Goal: Task Accomplishment & Management: Use online tool/utility

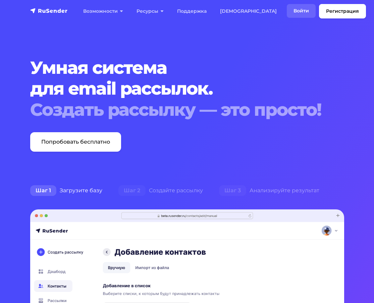
click at [287, 11] on link "Войти" at bounding box center [301, 11] width 29 height 14
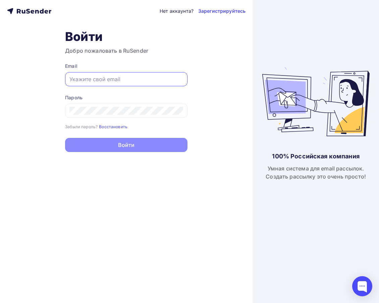
click at [97, 82] on input "text" at bounding box center [127, 79] width 114 height 8
paste input "[EMAIL_ADDRESS][DOMAIN_NAME]"
type input "[EMAIL_ADDRESS][DOMAIN_NAME]"
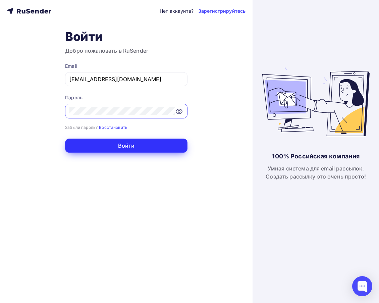
click at [122, 148] on button "Войти" at bounding box center [126, 146] width 123 height 14
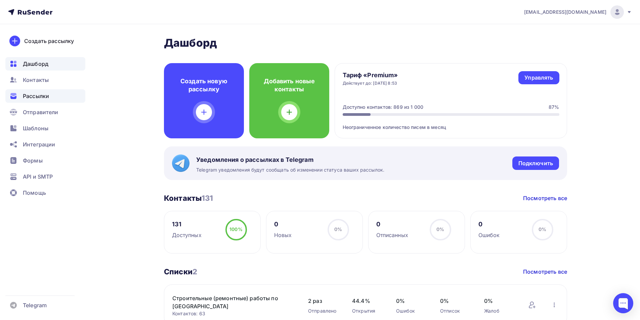
click at [43, 98] on span "Рассылки" at bounding box center [36, 96] width 26 height 8
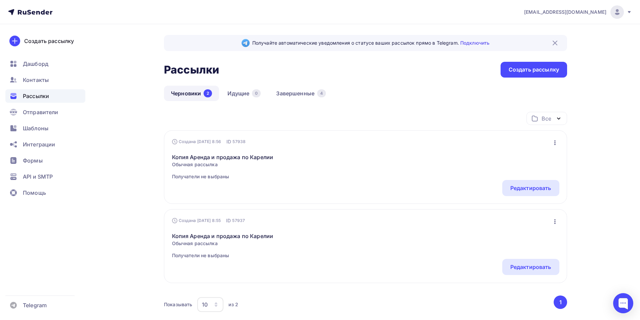
click at [379, 142] on icon "button" at bounding box center [555, 143] width 8 height 8
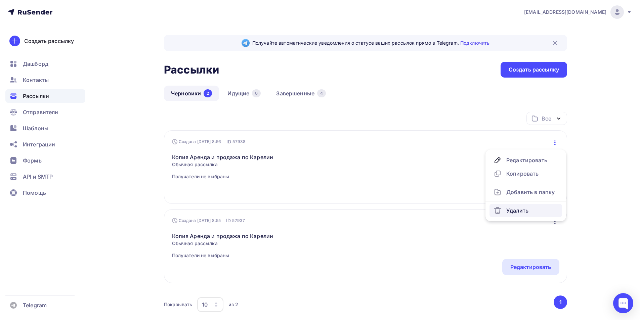
click at [379, 214] on div "Удалить" at bounding box center [525, 211] width 64 height 8
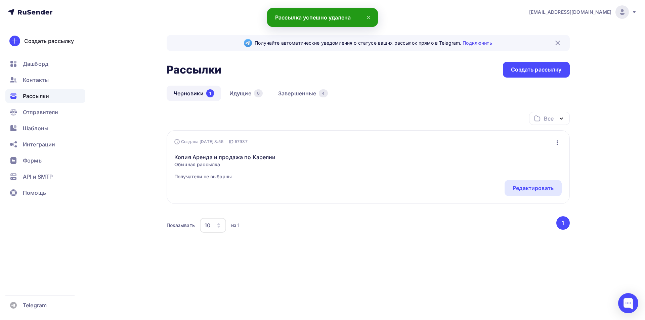
click at [379, 138] on button "button" at bounding box center [557, 142] width 9 height 9
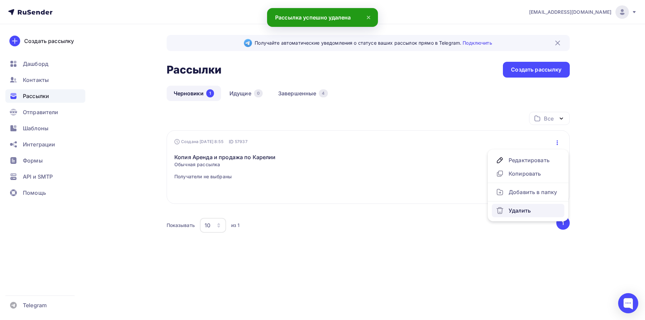
click at [379, 209] on div "Удалить" at bounding box center [528, 211] width 64 height 8
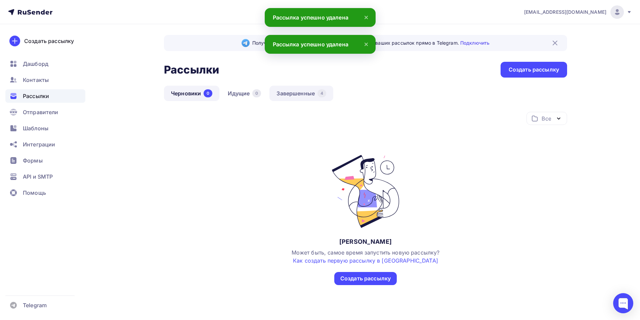
click at [296, 91] on link "Завершенные 4" at bounding box center [301, 93] width 64 height 15
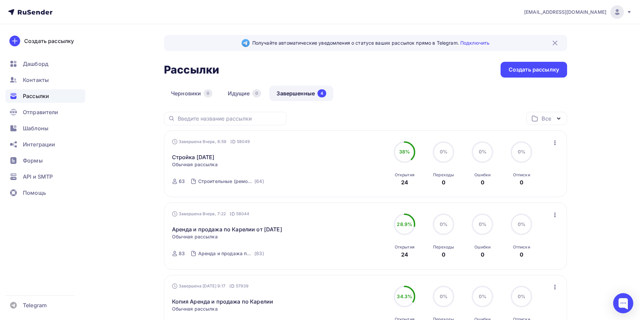
click at [379, 144] on icon "button" at bounding box center [555, 143] width 8 height 8
click at [379, 188] on div "Копировать в новую" at bounding box center [524, 187] width 69 height 8
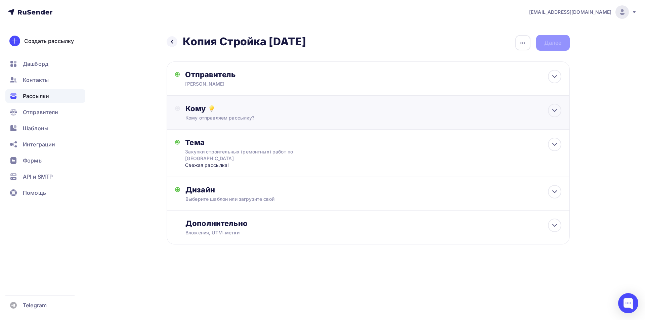
click at [274, 117] on div "Кому отправляем рассылку?" at bounding box center [354, 117] width 338 height 7
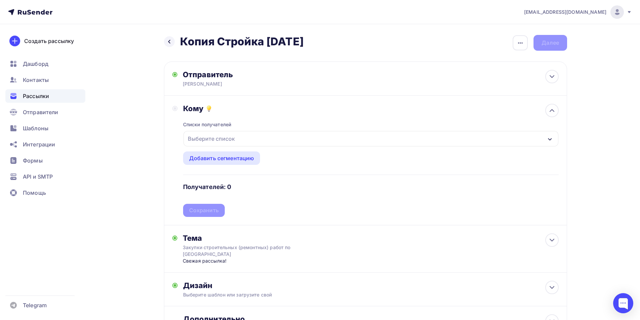
click at [234, 140] on div "Выберите список" at bounding box center [211, 139] width 52 height 12
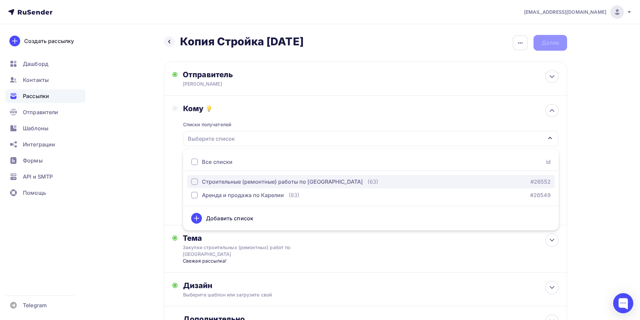
click at [213, 183] on div "Строительные (ремонтные) работы по [GEOGRAPHIC_DATA]" at bounding box center [282, 182] width 161 height 8
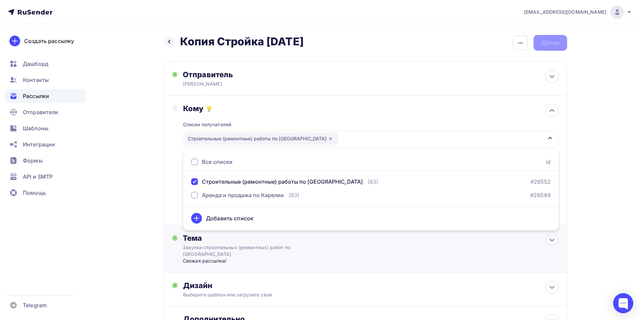
click at [338, 252] on div "Тема Закупки строительных (ремонтных) работ по [GEOGRAPHIC_DATA] Свежая рассылк…" at bounding box center [365, 248] width 403 height 47
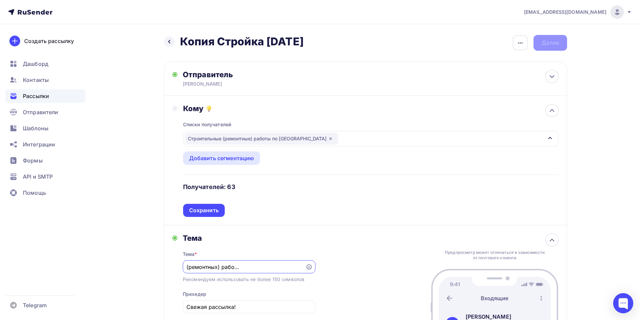
scroll to position [101, 0]
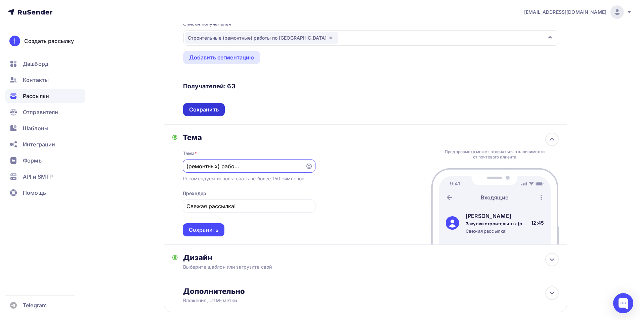
click at [193, 106] on div "Сохранить" at bounding box center [204, 110] width 30 height 8
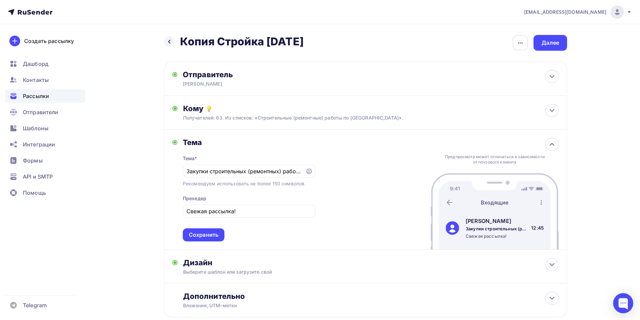
scroll to position [41, 0]
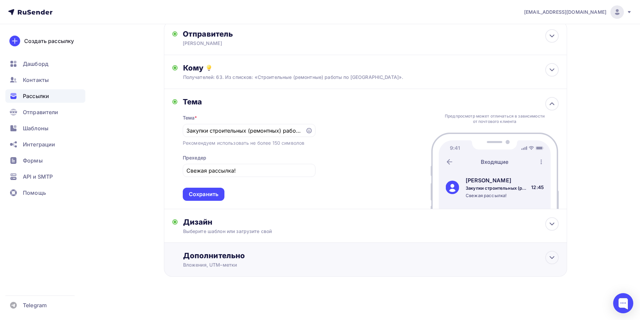
click at [240, 256] on div "Дополнительно" at bounding box center [370, 255] width 375 height 9
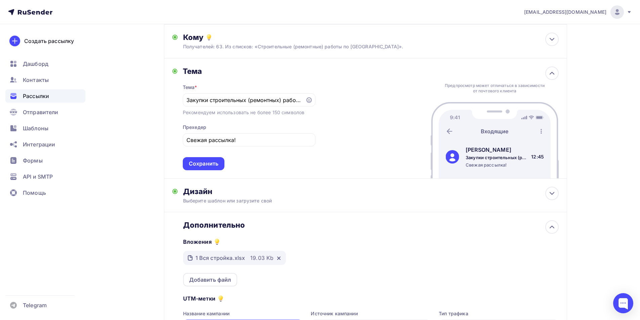
scroll to position [107, 0]
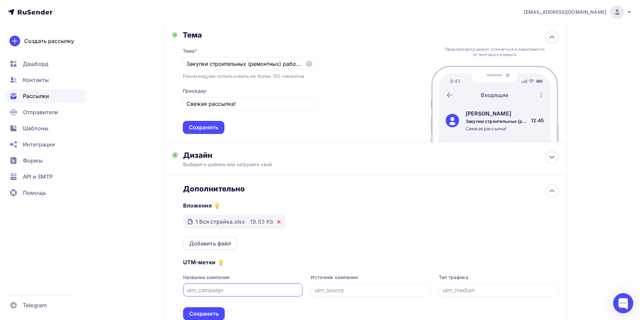
click at [278, 220] on icon at bounding box center [278, 221] width 5 height 5
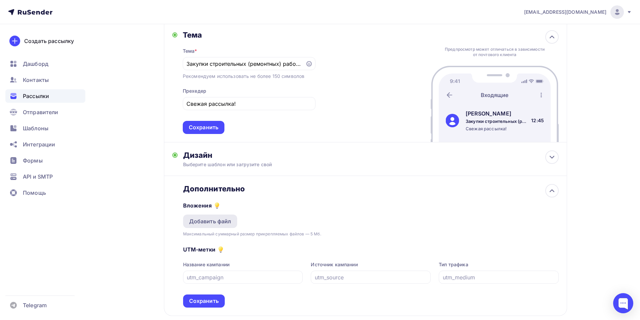
click at [207, 220] on div "Добавить файл" at bounding box center [210, 221] width 42 height 8
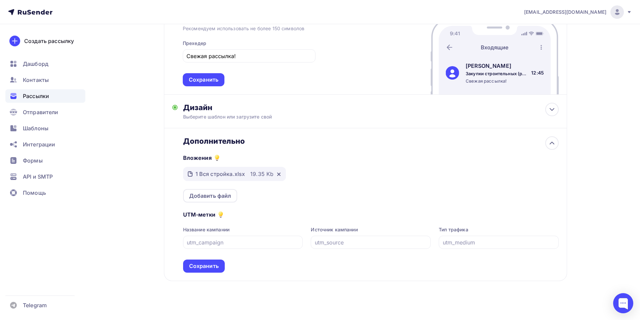
scroll to position [159, 0]
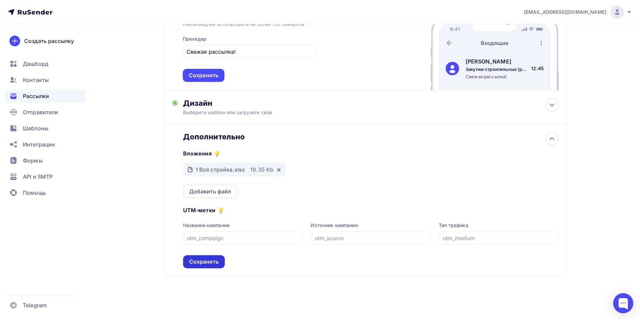
click at [201, 263] on div "Сохранить" at bounding box center [204, 262] width 30 height 8
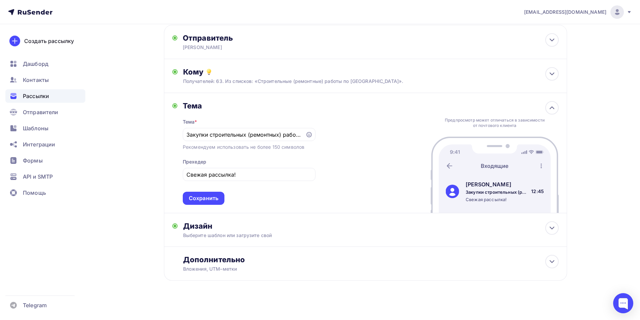
scroll to position [0, 0]
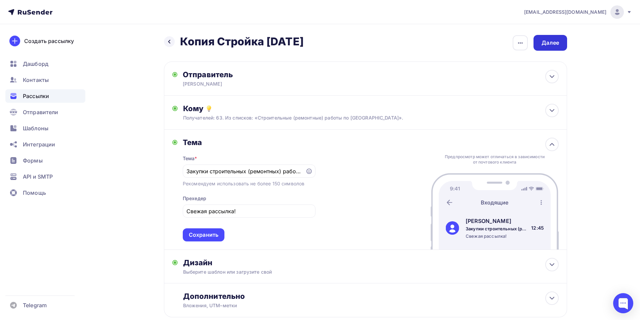
click at [379, 43] on div "Далее" at bounding box center [550, 43] width 34 height 16
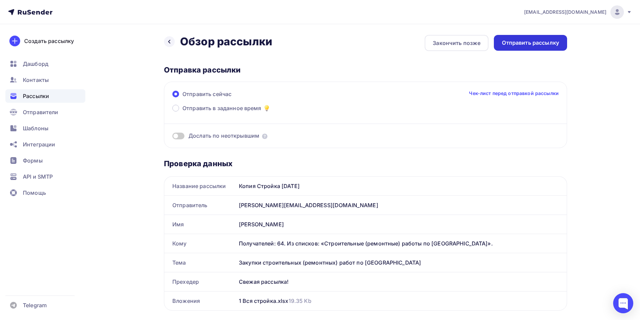
click at [379, 49] on div "Отправить рассылку" at bounding box center [530, 43] width 73 height 16
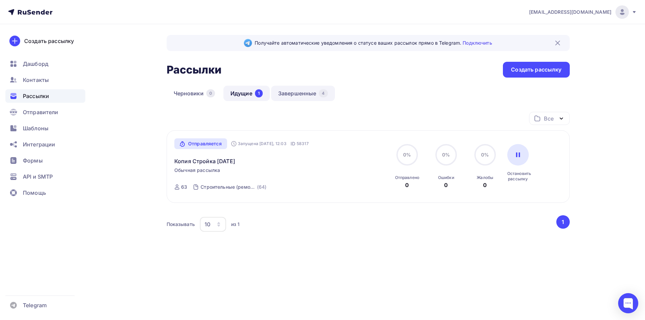
click at [313, 95] on link "Завершенные 4" at bounding box center [303, 93] width 64 height 15
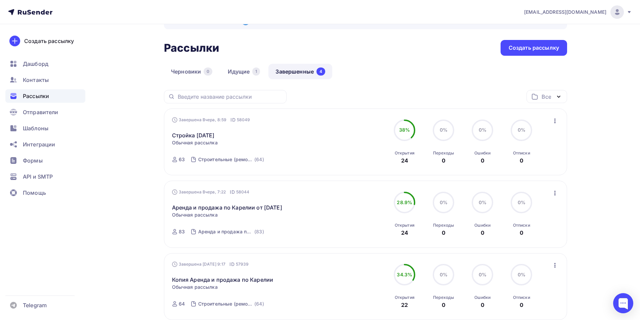
scroll to position [34, 0]
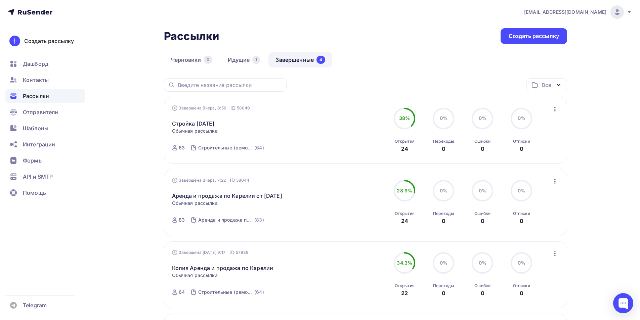
click at [379, 182] on icon "button" at bounding box center [555, 181] width 8 height 8
click at [379, 224] on div "Копировать в новую" at bounding box center [524, 226] width 69 height 8
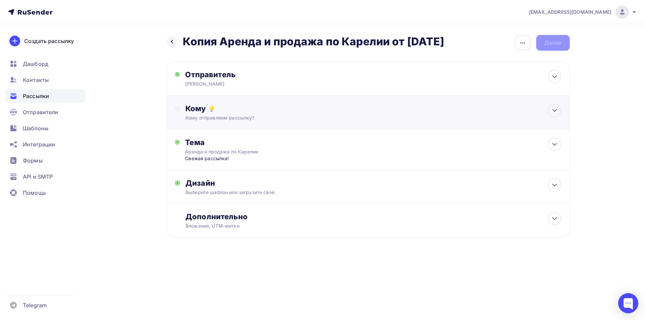
click at [362, 120] on div "Кому отправляем рассылку?" at bounding box center [354, 117] width 338 height 7
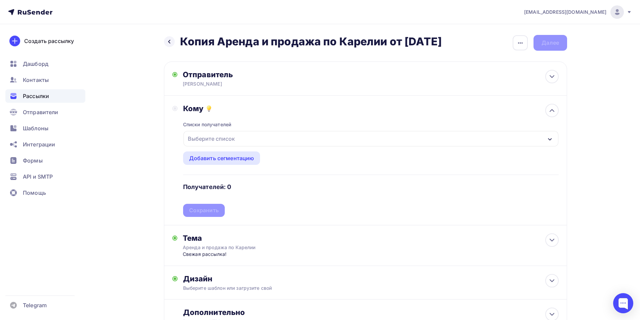
click at [361, 137] on div "Выберите список" at bounding box center [370, 138] width 375 height 15
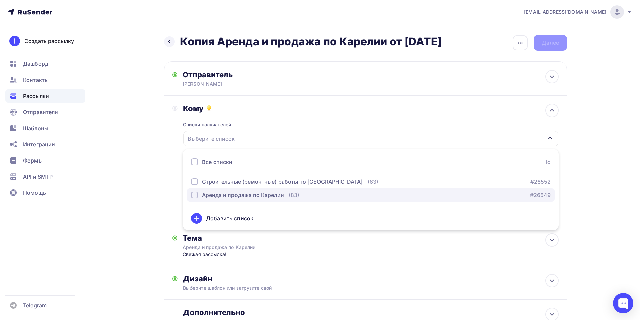
click at [290, 194] on div "(83)" at bounding box center [293, 195] width 11 height 8
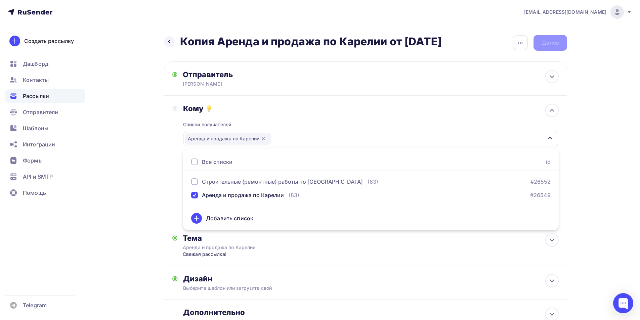
click at [146, 190] on div "Назад Копия Аренда и продажа по Карелии от [DATE] Копия Аренда и продажа по Кар…" at bounding box center [320, 200] width 550 height 353
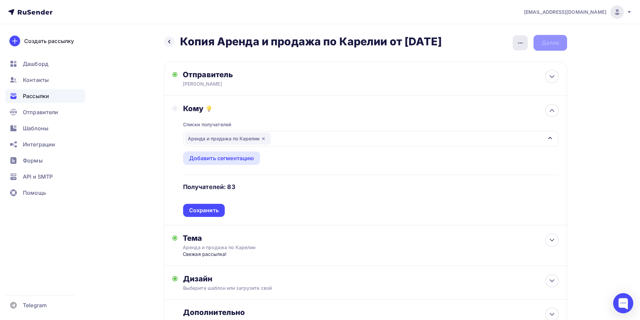
click at [379, 45] on icon "button" at bounding box center [520, 43] width 8 height 8
click at [379, 74] on div "Переименовать рассылку" at bounding box center [484, 77] width 83 height 8
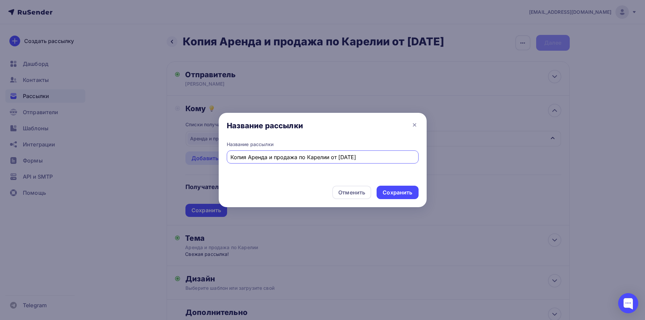
click at [342, 157] on input "Копия Аренда и продажа по Карелии от [DATE]" at bounding box center [322, 157] width 184 height 8
type input "Копия Аренда и продажа по Карелии от [DATE]"
click at [379, 194] on div "Сохранить" at bounding box center [397, 193] width 30 height 8
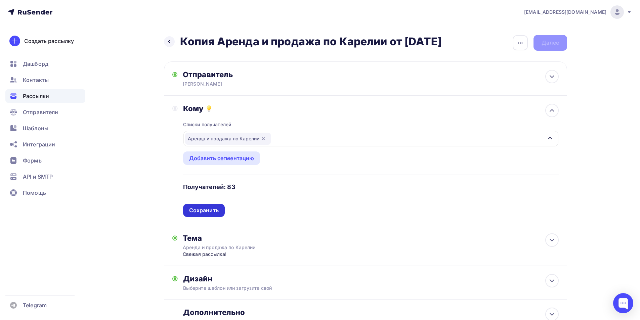
click at [212, 213] on div "Сохранить" at bounding box center [204, 211] width 30 height 8
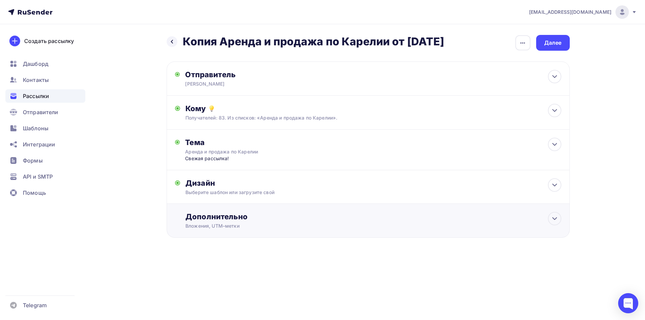
click at [214, 222] on div "Дополнительно Вложения, UTM–метки Вложения Аренда и продажа по Карелии.xlsx 10 …" at bounding box center [372, 220] width 375 height 17
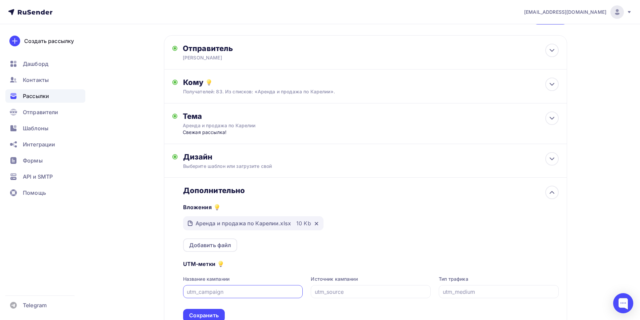
scroll to position [67, 0]
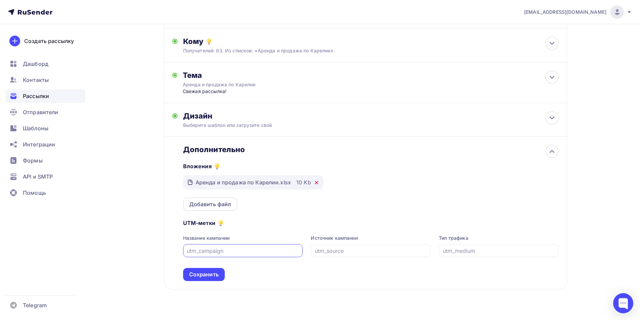
click at [317, 183] on icon at bounding box center [316, 182] width 5 height 5
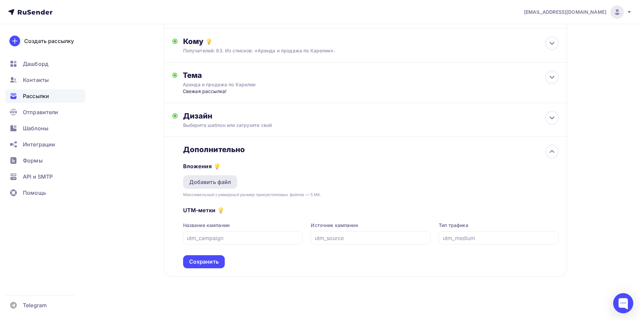
click at [221, 182] on div "Добавить файл" at bounding box center [210, 182] width 42 height 8
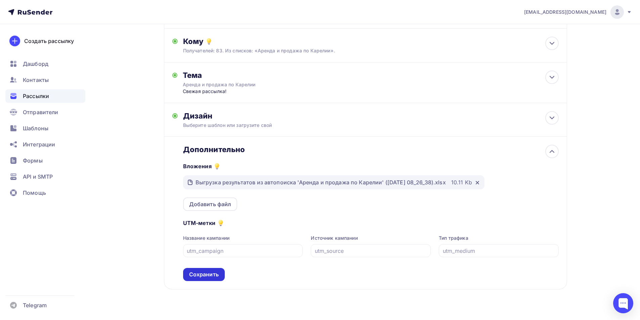
click at [200, 277] on div "Сохранить" at bounding box center [204, 275] width 30 height 8
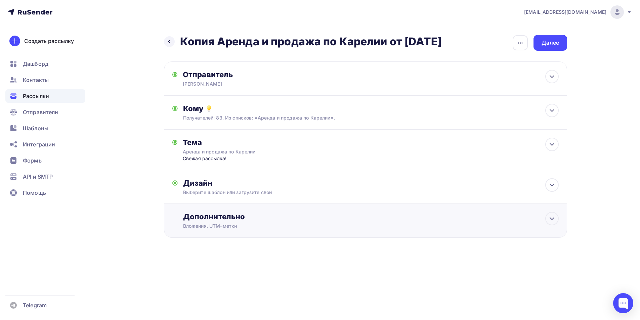
scroll to position [0, 0]
click at [379, 45] on div "Далее" at bounding box center [552, 43] width 17 height 8
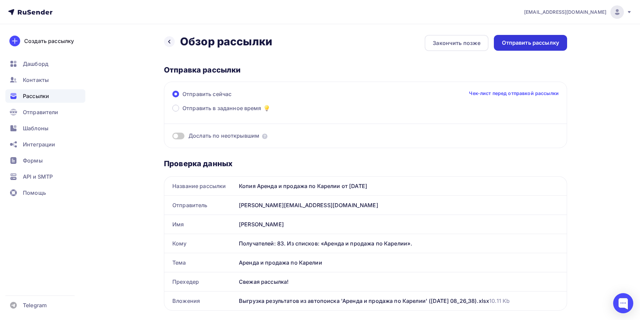
click at [379, 47] on div "Отправить рассылку" at bounding box center [530, 43] width 73 height 16
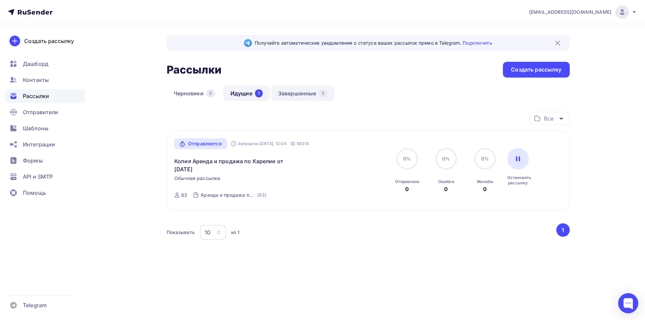
click at [287, 94] on link "Завершенные 5" at bounding box center [302, 93] width 63 height 15
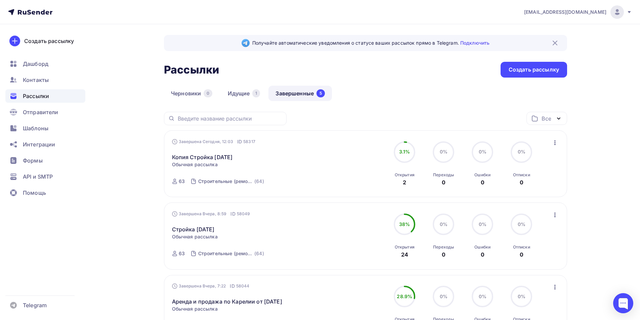
drag, startPoint x: 609, startPoint y: 0, endPoint x: 404, endPoint y: 5, distance: 204.6
click at [379, 5] on nav "[EMAIL_ADDRESS][DOMAIN_NAME] Аккаунт Тарифы Выйти Создать рассылку [GEOGRAPHIC_…" at bounding box center [320, 12] width 640 height 24
